Goal: Find specific page/section

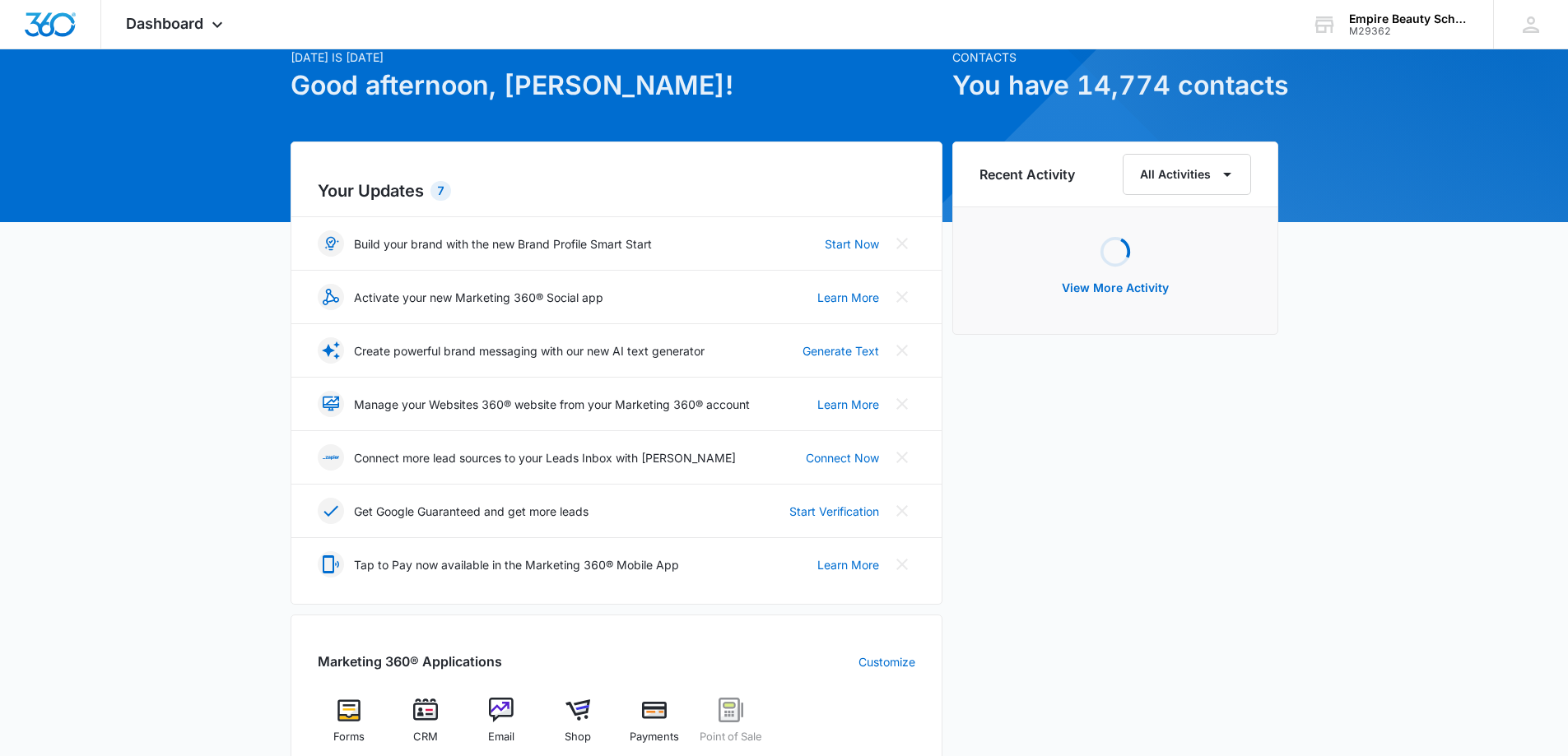
scroll to position [164, 0]
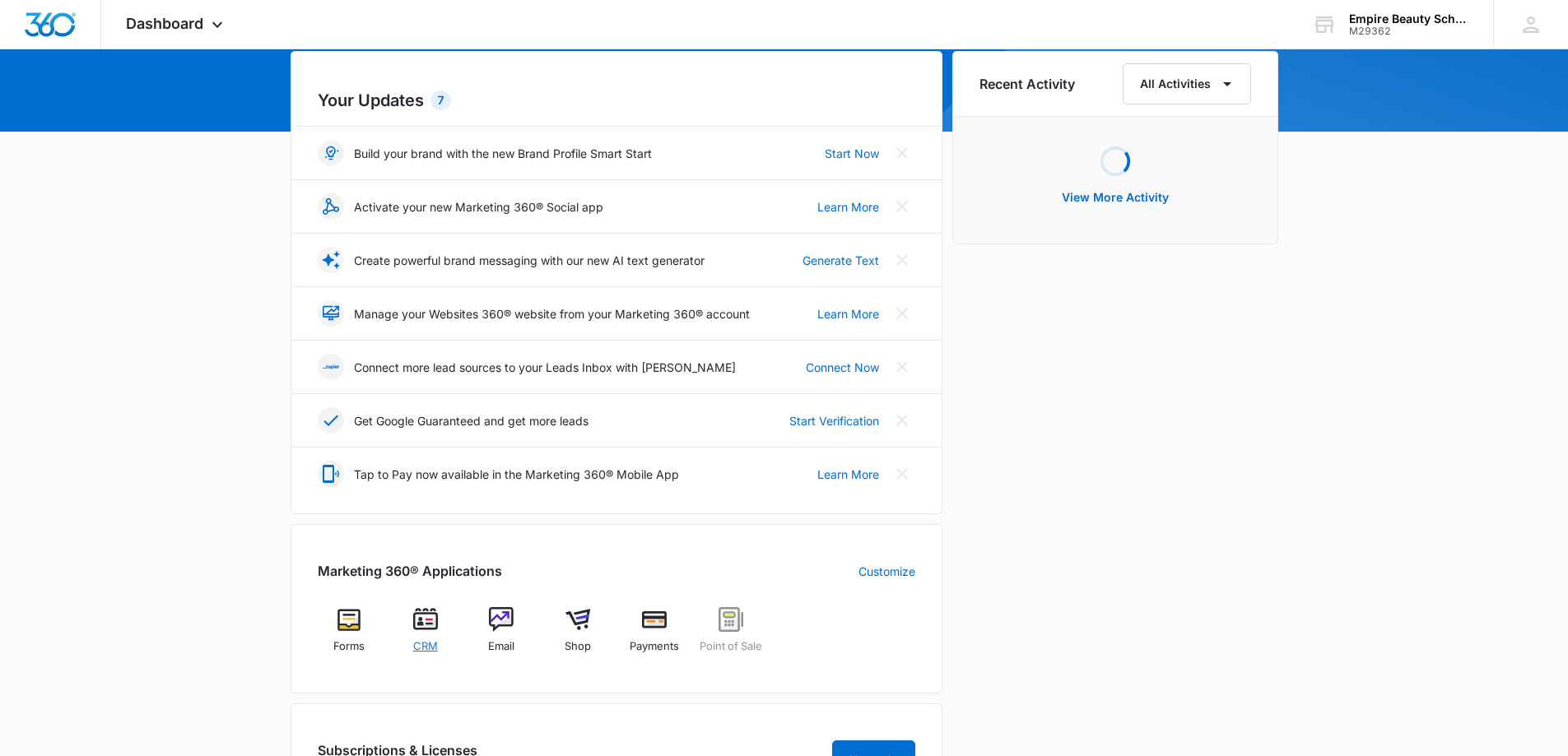
click at [418, 624] on img at bounding box center [425, 619] width 24 height 24
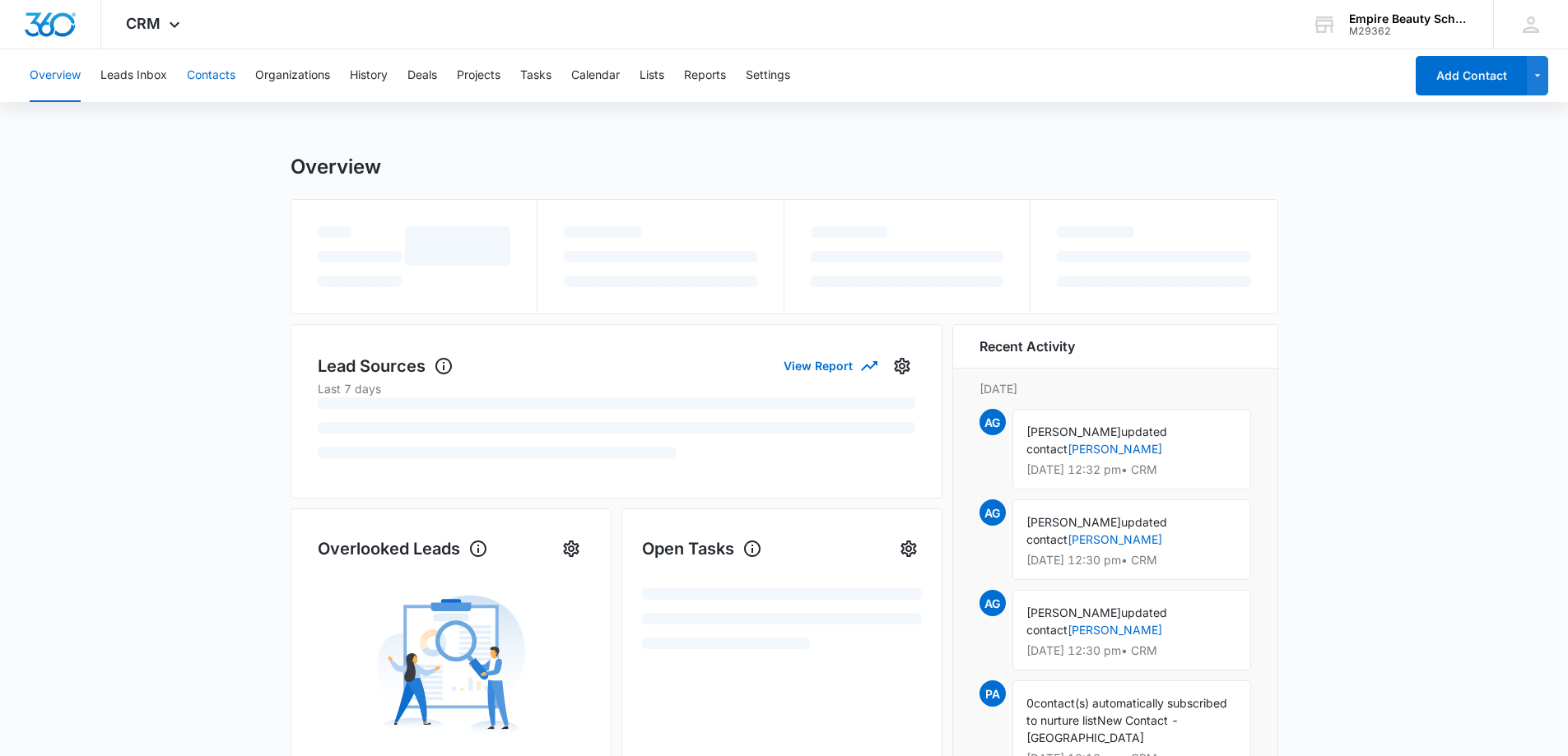
click at [215, 77] on button "Contacts" at bounding box center [211, 75] width 49 height 53
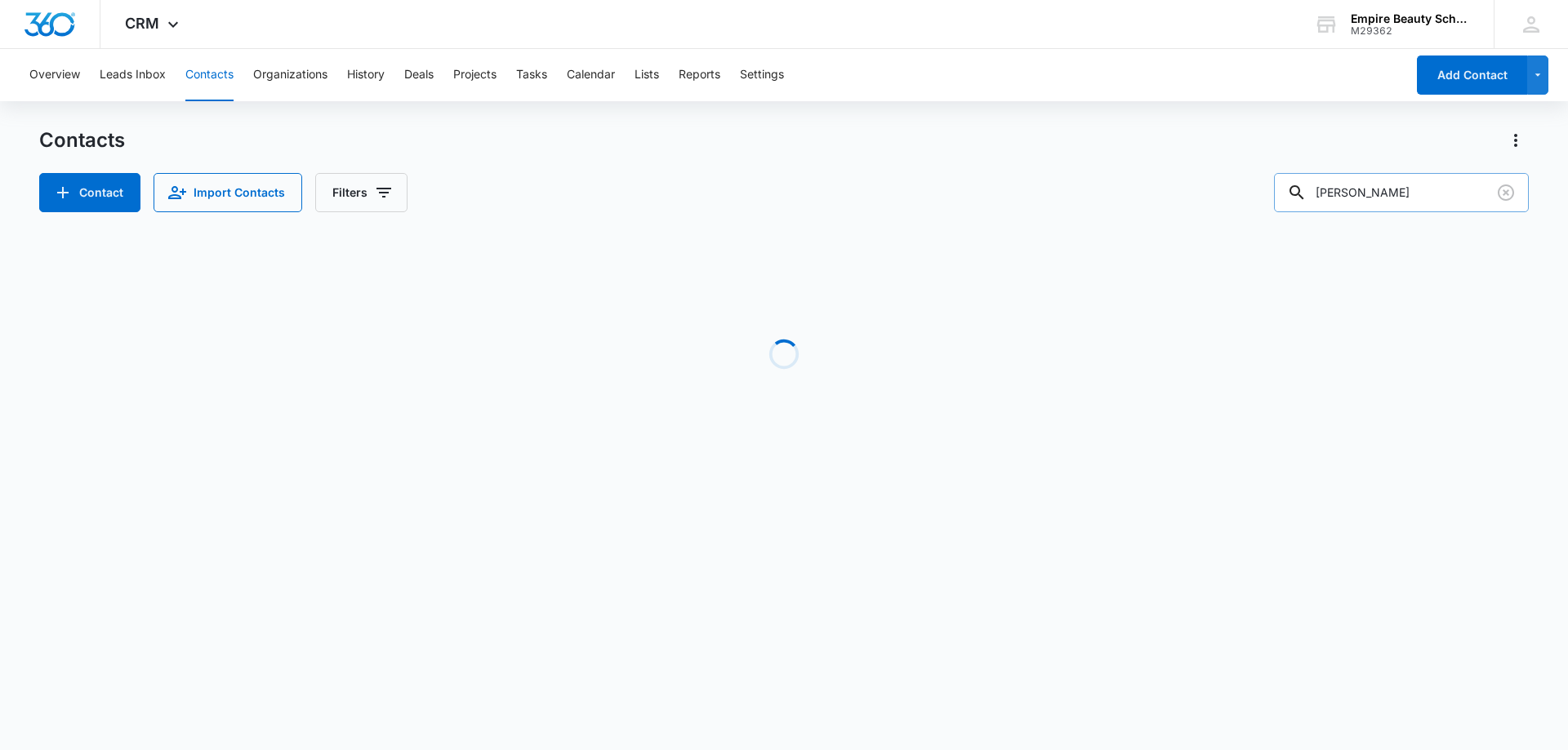
click at [1372, 201] on input "[PERSON_NAME]" at bounding box center [1401, 192] width 255 height 39
click at [1372, 198] on input "[PERSON_NAME]" at bounding box center [1401, 192] width 255 height 39
drag, startPoint x: 1372, startPoint y: 198, endPoint x: 1275, endPoint y: 191, distance: 97.3
click at [1278, 191] on div "Contact Import Contacts Filters [PERSON_NAME]" at bounding box center [783, 192] width 1489 height 39
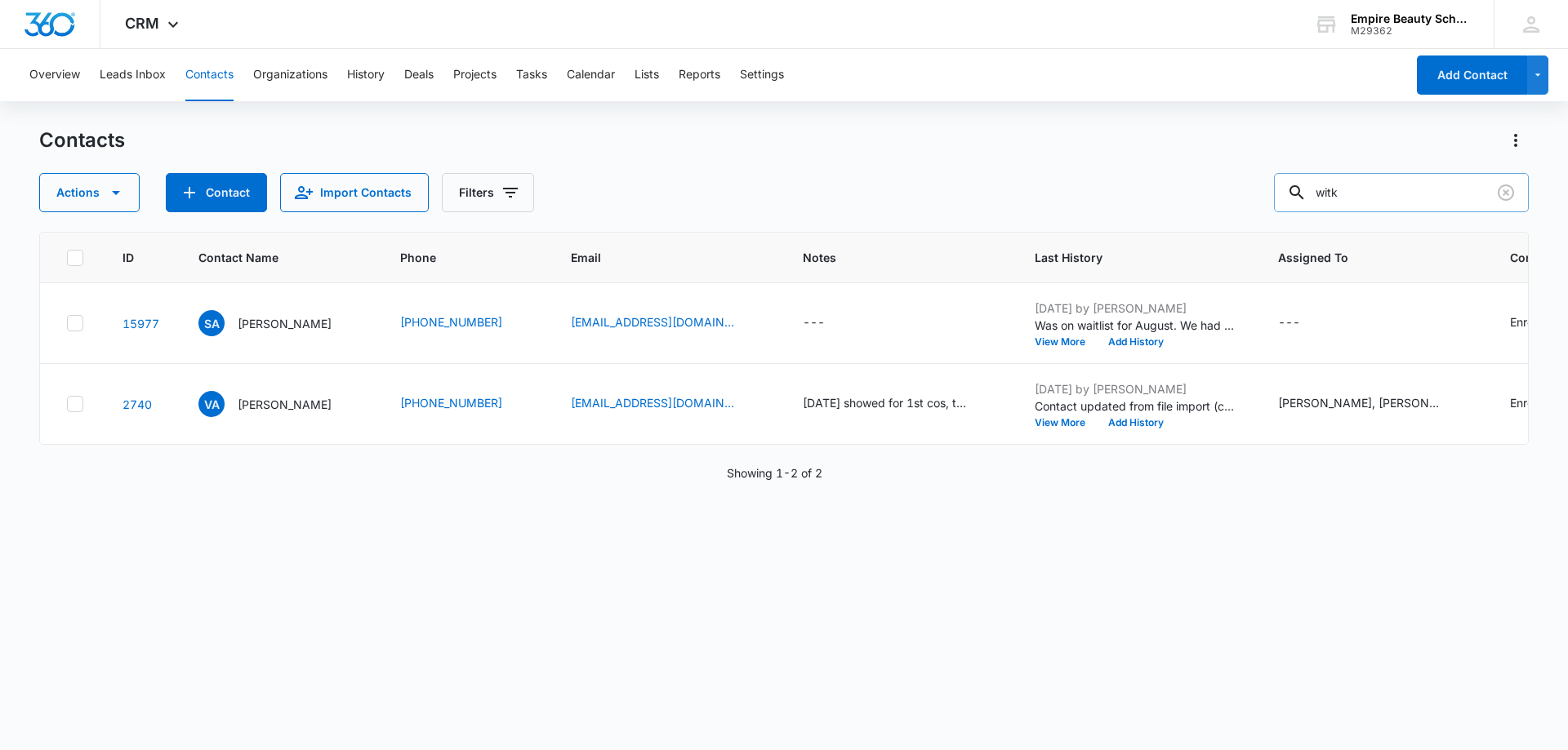
type input "witk"
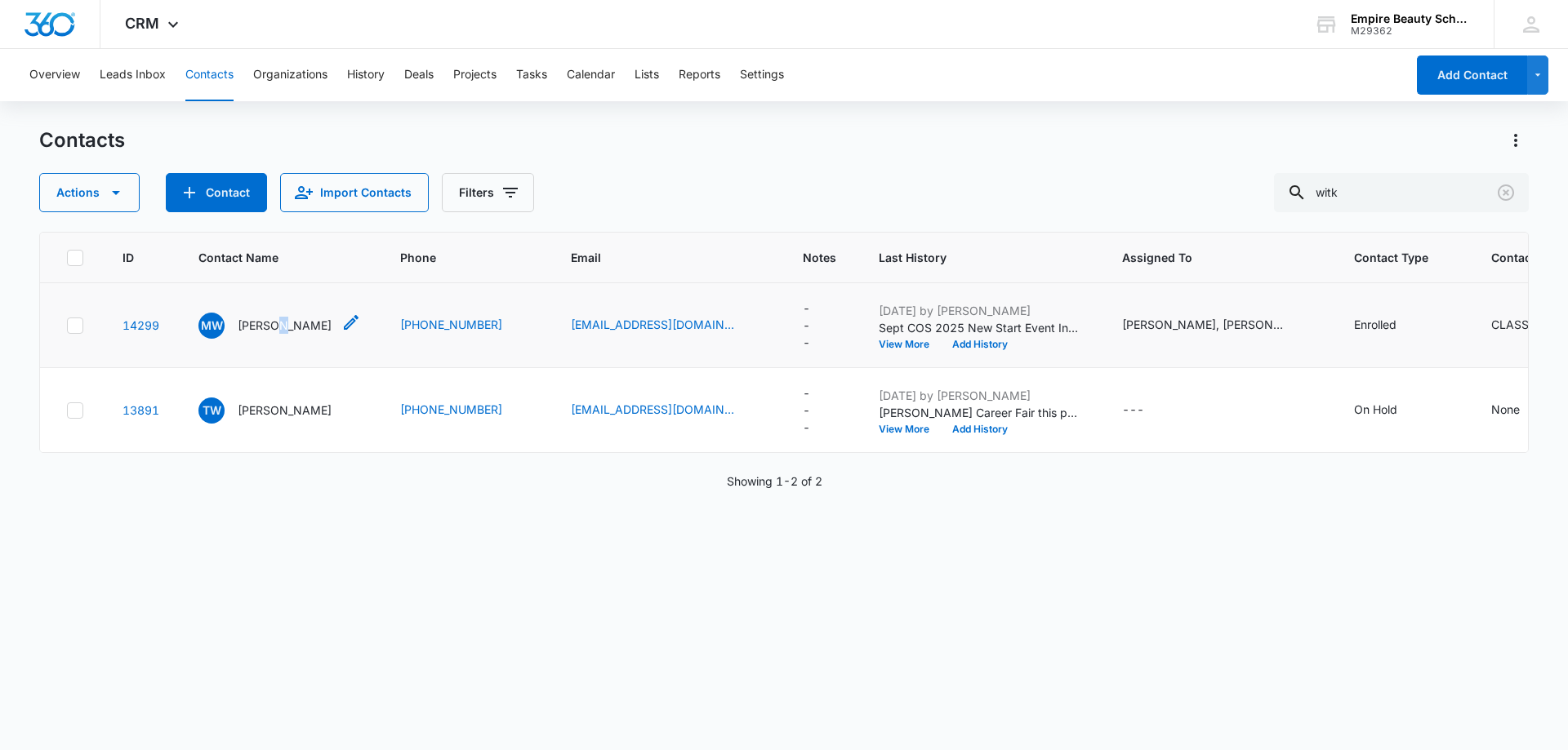
click at [277, 334] on p "[PERSON_NAME]" at bounding box center [284, 326] width 94 height 17
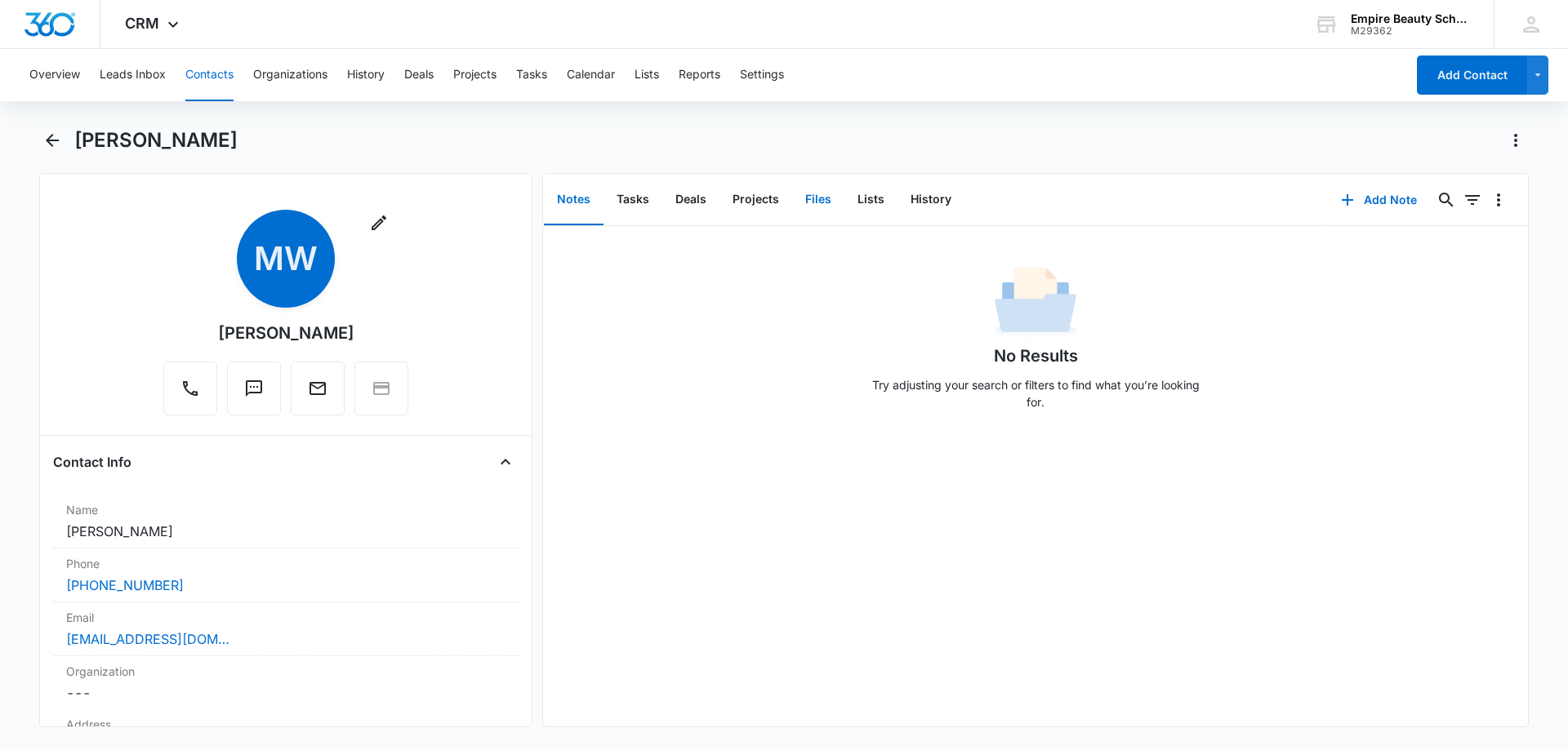
click at [819, 201] on button "Files" at bounding box center [818, 200] width 52 height 50
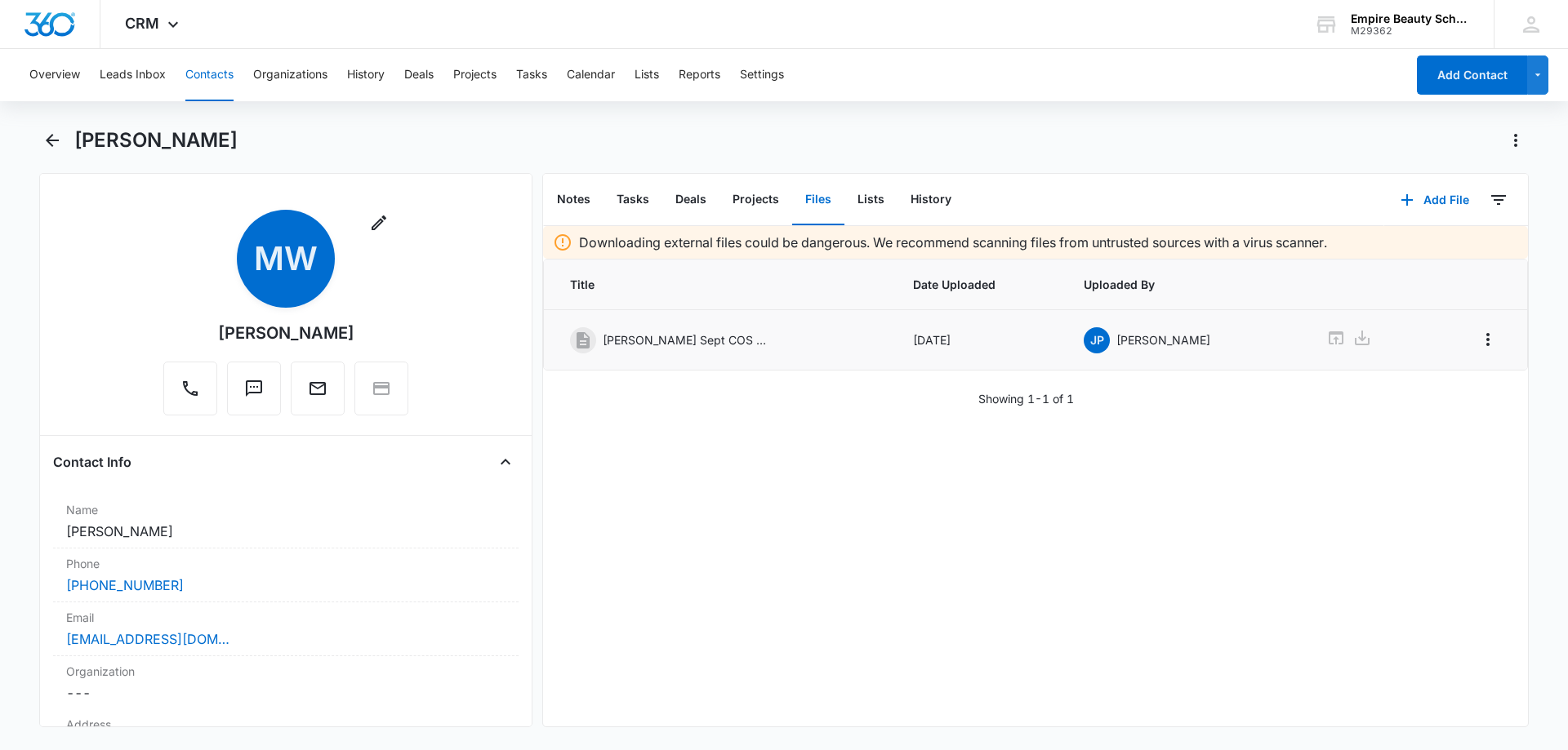
click at [1338, 336] on div at bounding box center [1366, 340] width 80 height 23
click at [1328, 335] on icon at bounding box center [1335, 338] width 15 height 13
